Goal: Information Seeking & Learning: Stay updated

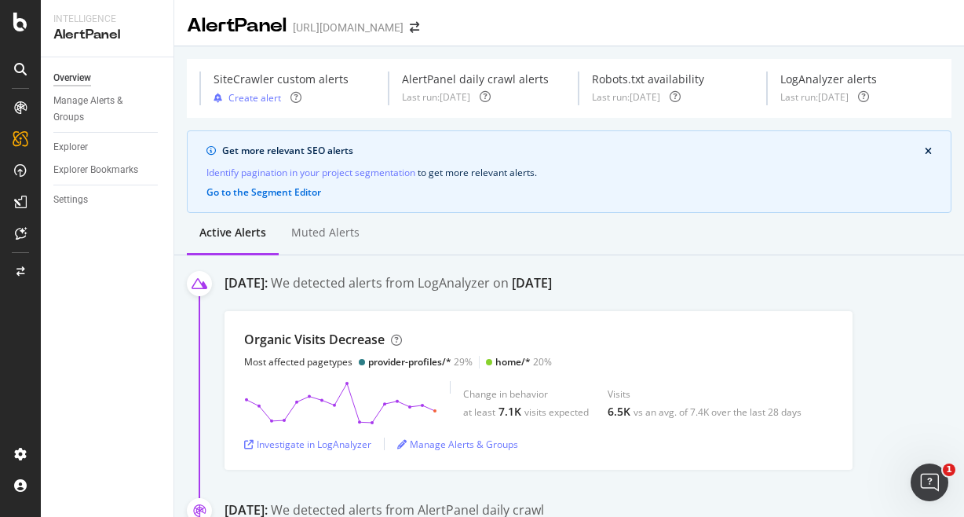
scroll to position [204, 0]
